Goal: Check status: Check status

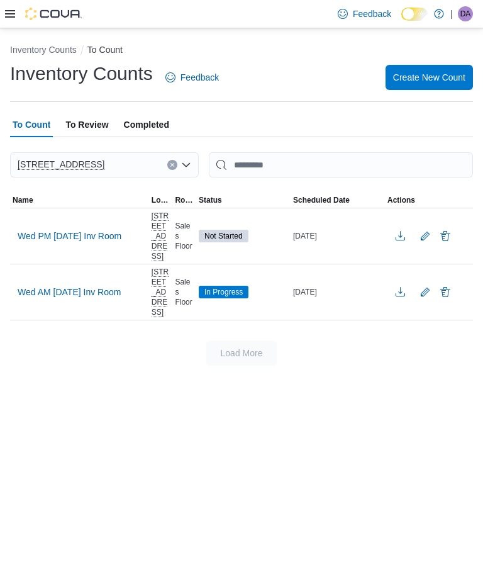
click at [7, 14] on icon at bounding box center [10, 14] width 10 height 10
click at [9, 11] on icon at bounding box center [10, 14] width 10 height 10
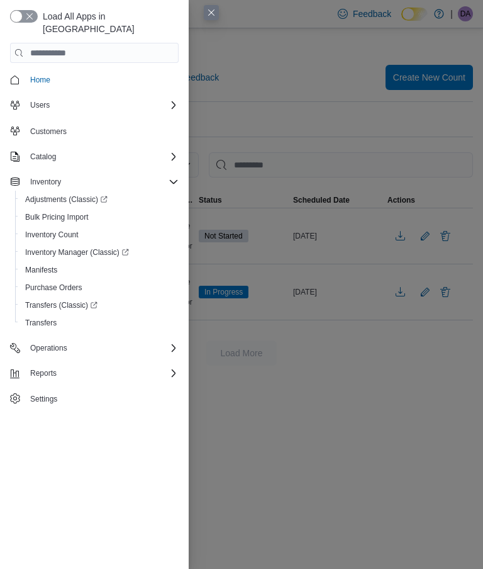
click at [11, 13] on button "button" at bounding box center [24, 16] width 28 height 13
click at [26, 6] on div "Load All Apps in [GEOGRAPHIC_DATA] Home Users Customers Catalog Inventory Adjus…" at bounding box center [94, 284] width 189 height 569
click at [24, 14] on button "button" at bounding box center [24, 16] width 28 height 13
click at [106, 72] on span "Home" at bounding box center [101, 80] width 153 height 16
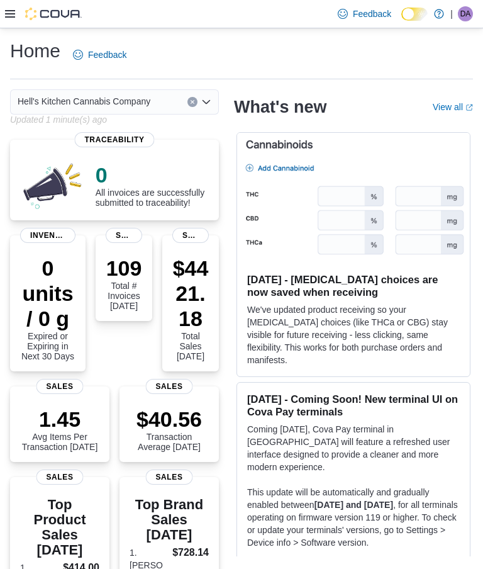
click at [204, 284] on p "$4421.18" at bounding box center [190, 292] width 36 height 75
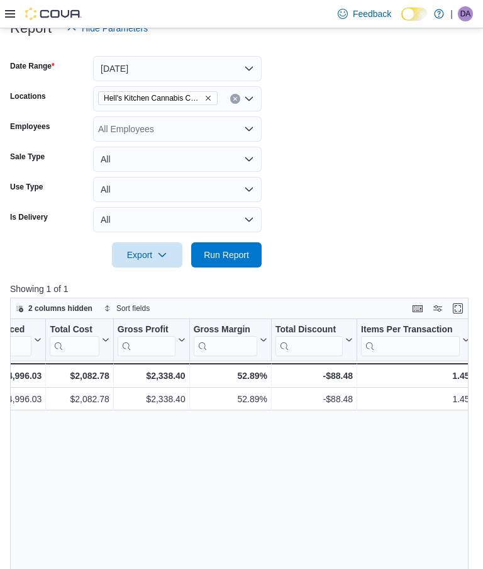
scroll to position [0, 635]
click at [5, 17] on icon at bounding box center [10, 14] width 10 height 10
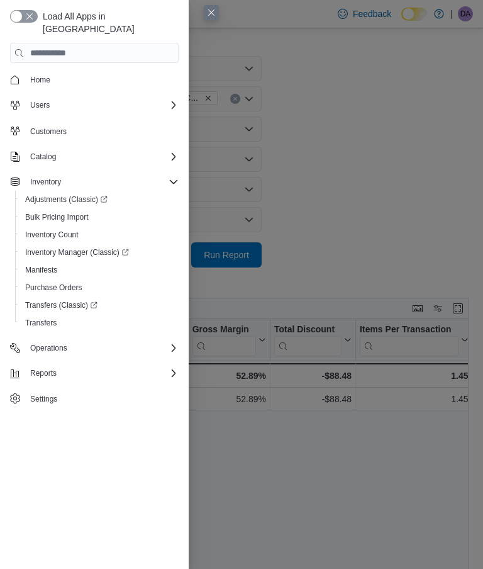
click at [7, 13] on div "Load All Apps in [GEOGRAPHIC_DATA] Home Users Customers Catalog Inventory Adjus…" at bounding box center [94, 284] width 189 height 569
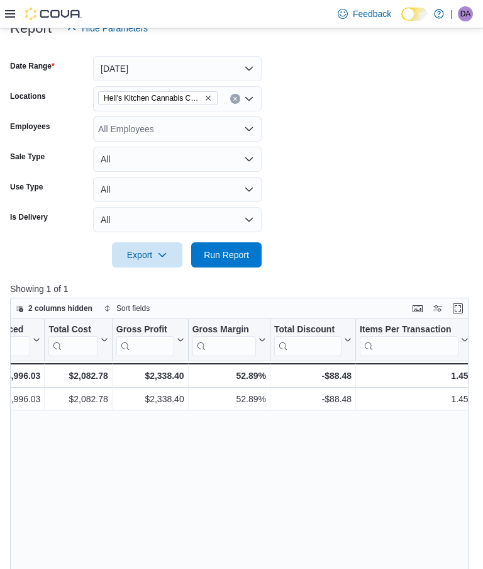
click at [366, 219] on form "Date Range [DATE] Locations Hell's Kitchen Cannabis Company Employees All Emplo…" at bounding box center [241, 154] width 463 height 226
click at [11, 18] on icon at bounding box center [10, 14] width 10 height 10
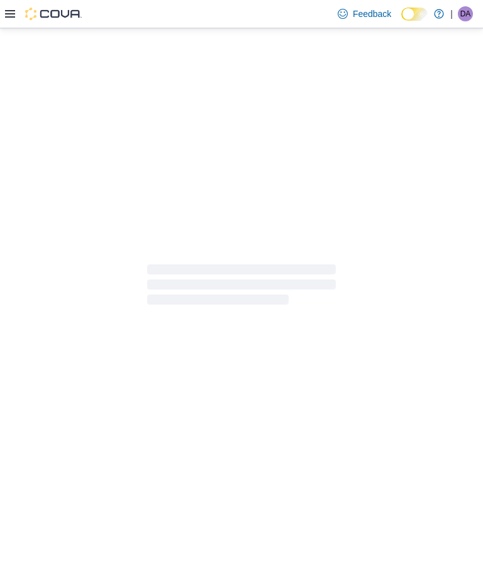
click at [63, 335] on div at bounding box center [241, 284] width 483 height 512
